Goal: Transaction & Acquisition: Purchase product/service

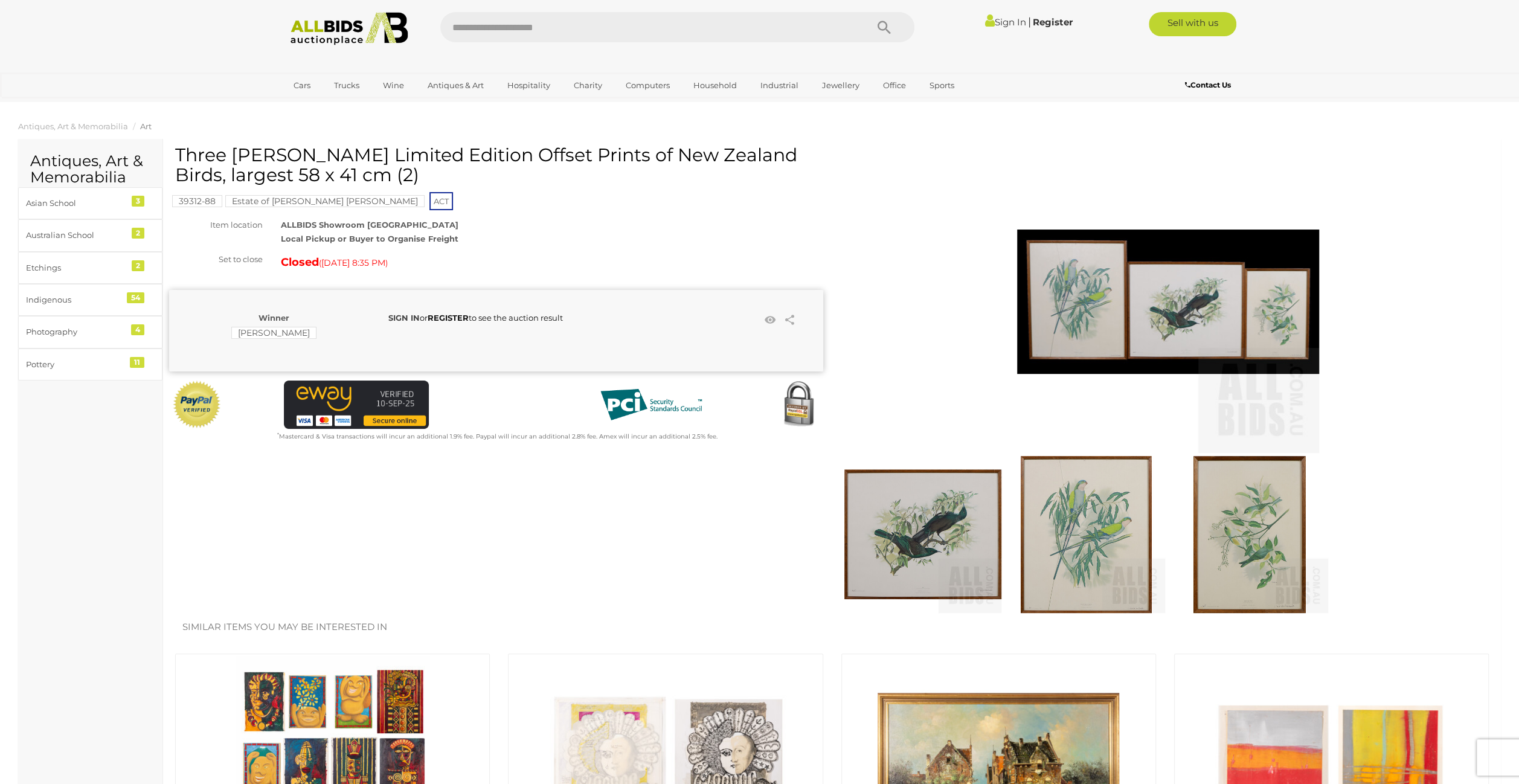
click at [407, 318] on strong "SIGN IN" at bounding box center [404, 317] width 31 height 10
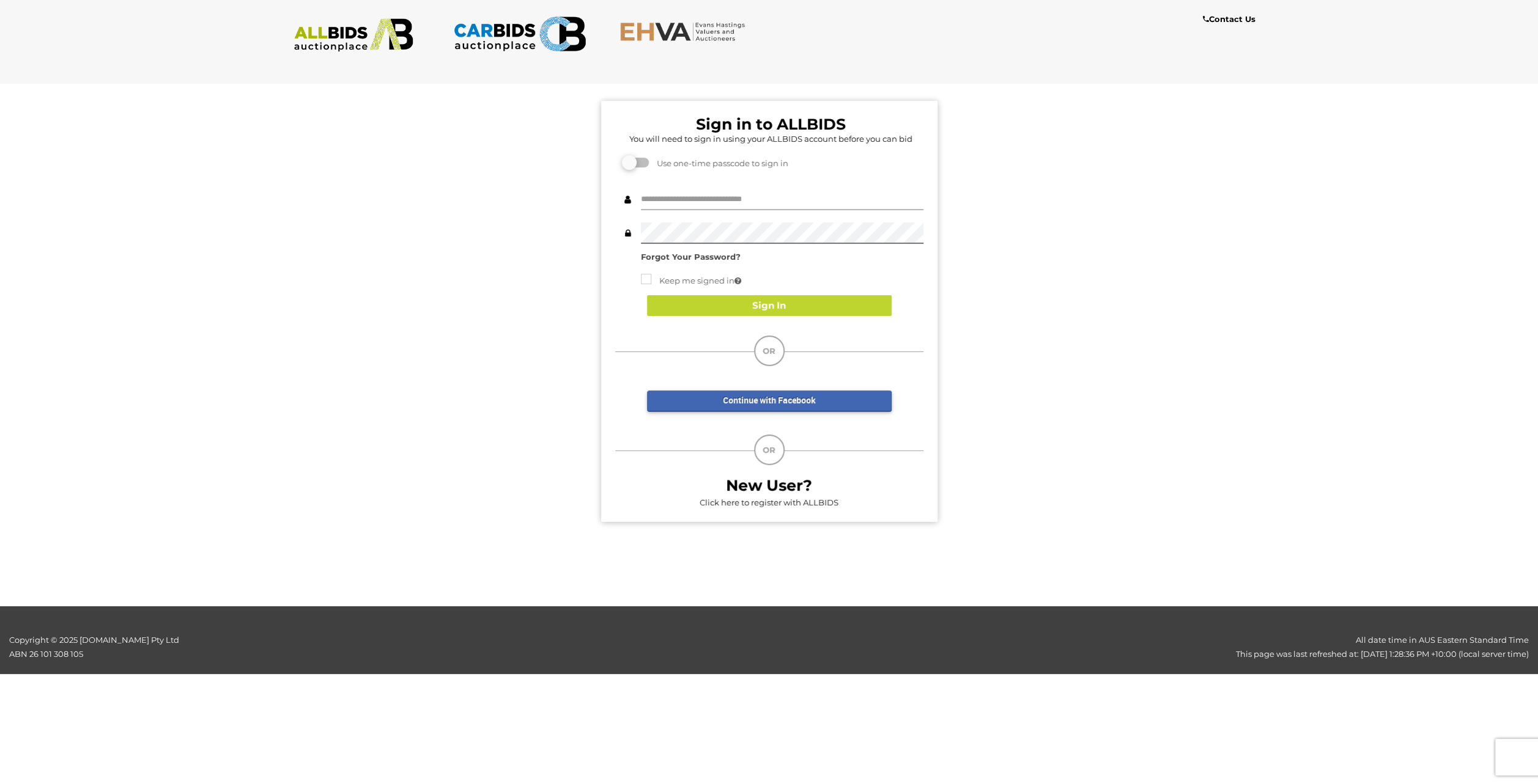
click at [711, 198] on input "text" at bounding box center [782, 200] width 283 height 21
type input "******"
